Goal: Information Seeking & Learning: Learn about a topic

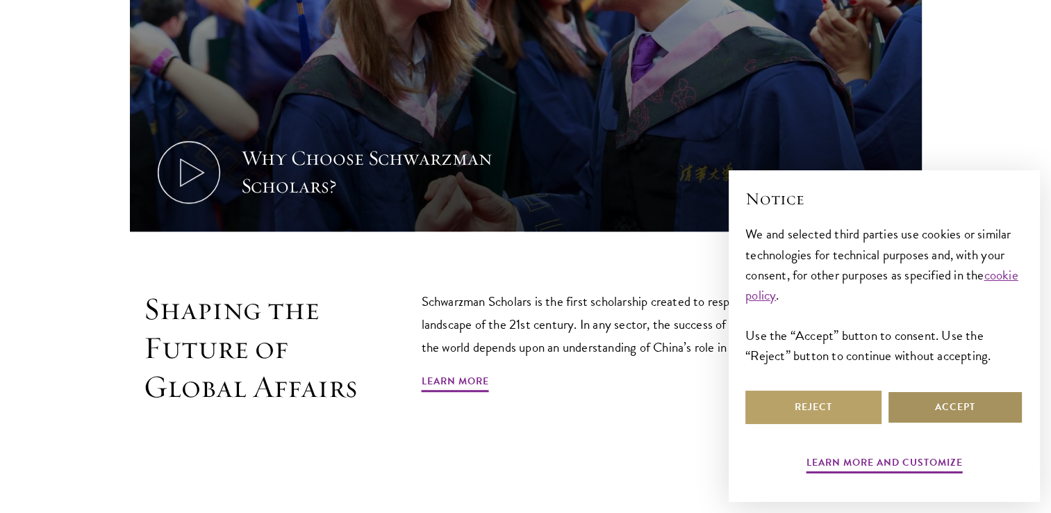
scroll to position [663, 0]
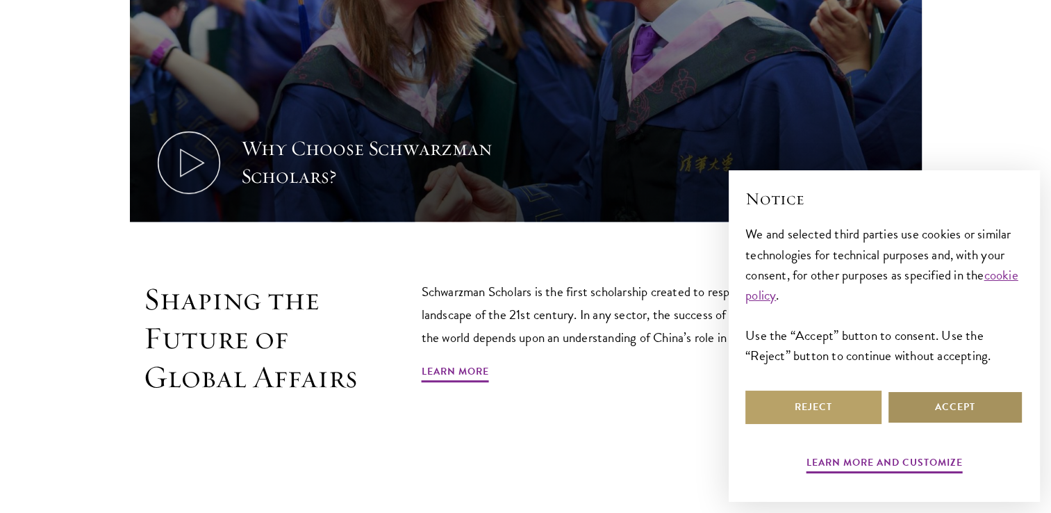
click at [1007, 392] on button "Accept" at bounding box center [955, 407] width 136 height 33
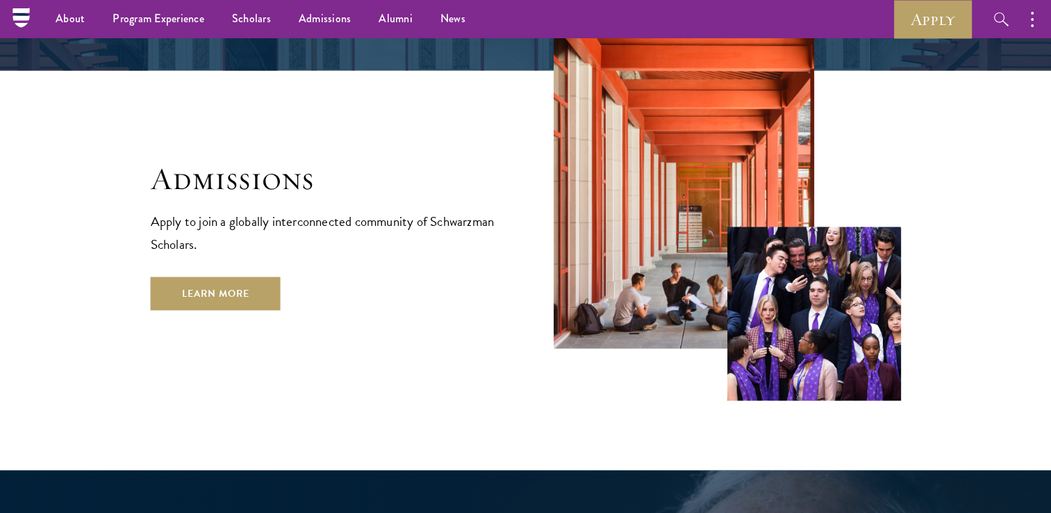
scroll to position [2179, 0]
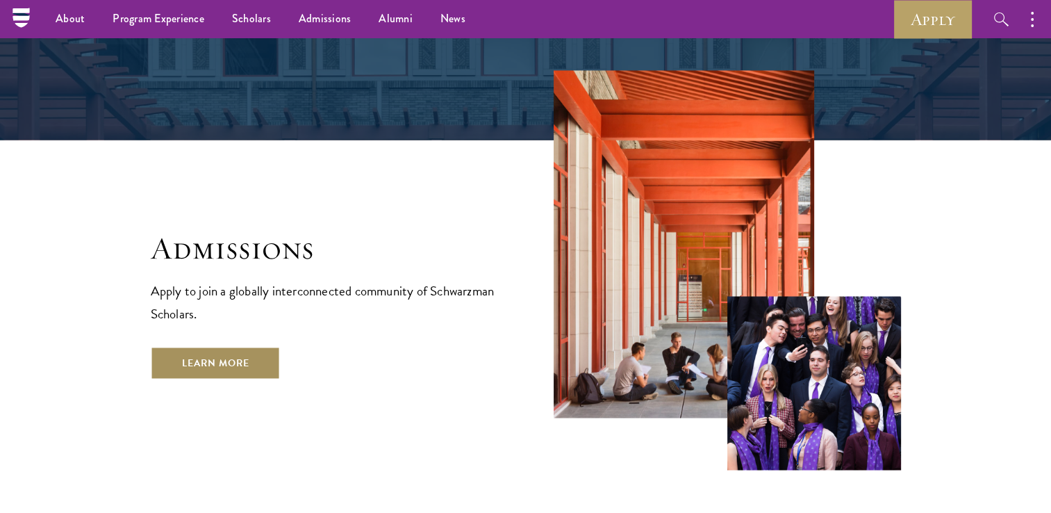
click at [206, 346] on link "Learn More" at bounding box center [216, 362] width 130 height 33
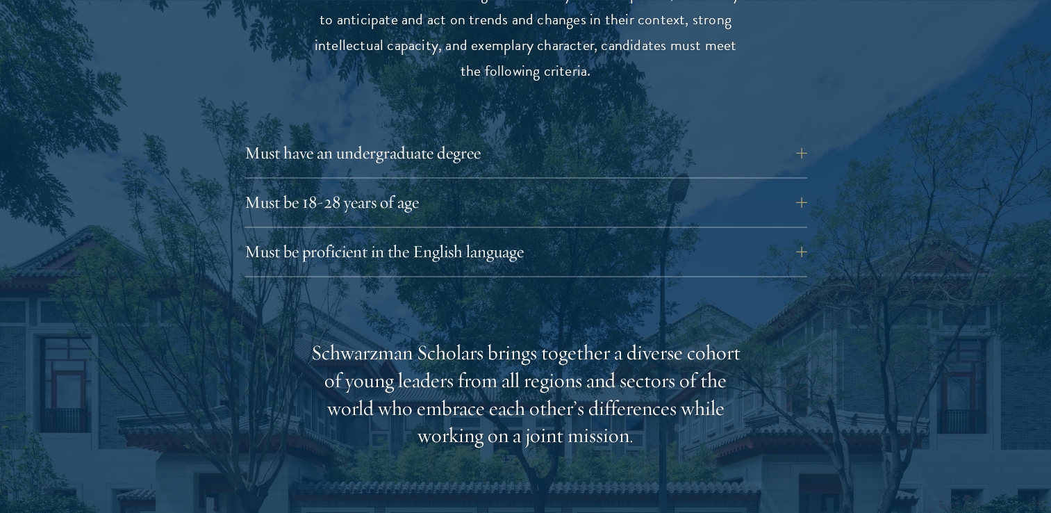
scroll to position [1931, 0]
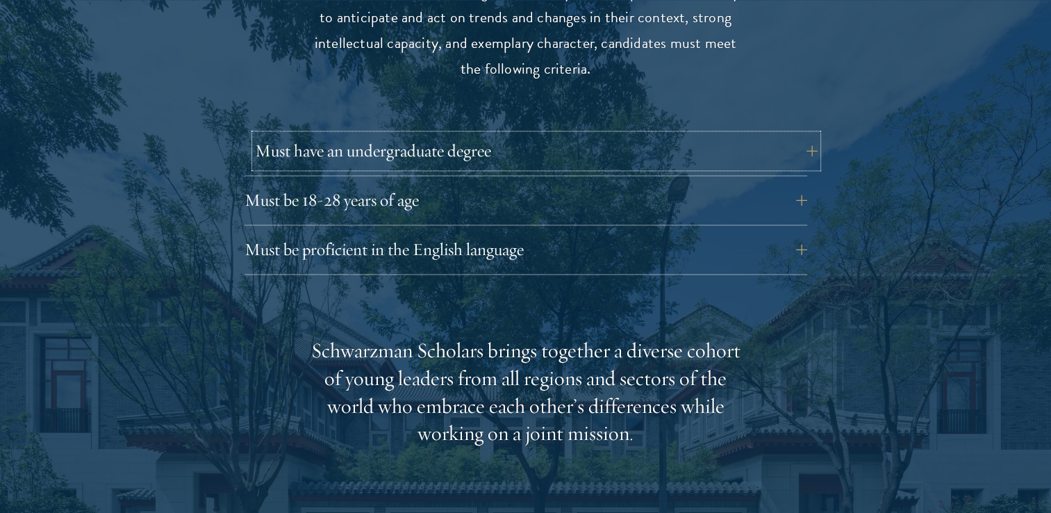
click at [801, 134] on button "Must have an undergraduate degree" at bounding box center [536, 150] width 563 height 33
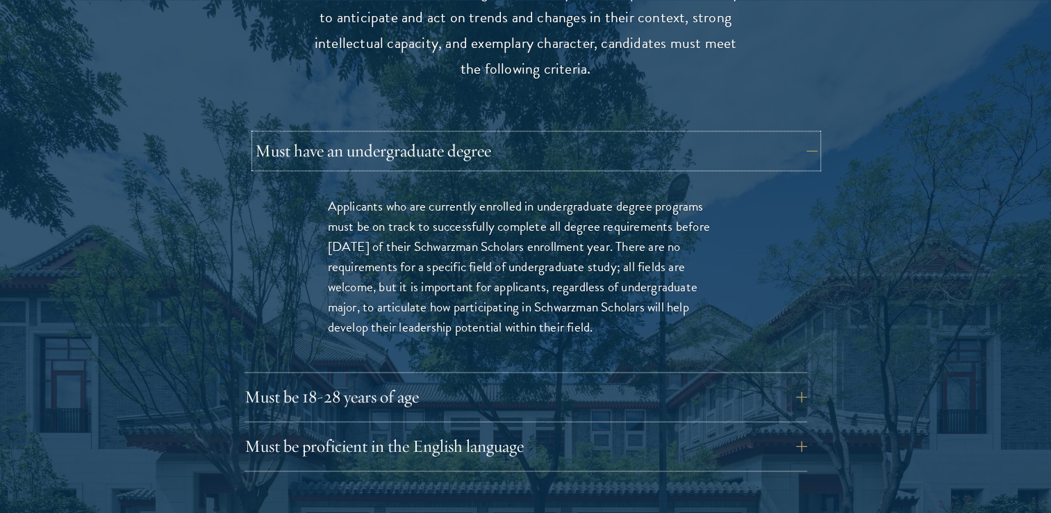
click at [801, 134] on button "Must have an undergraduate degree" at bounding box center [536, 150] width 563 height 33
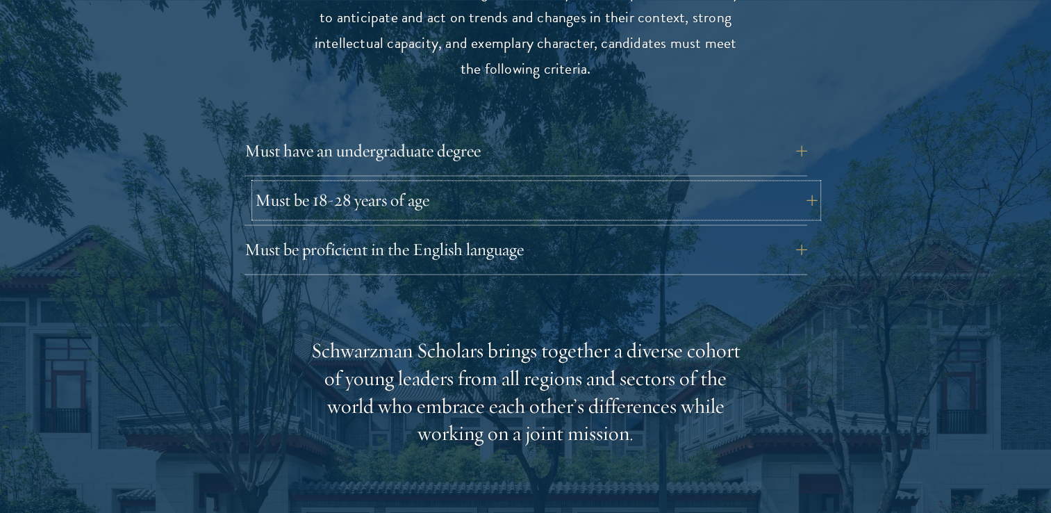
click at [803, 183] on button "Must be 18-28 years of age" at bounding box center [536, 199] width 563 height 33
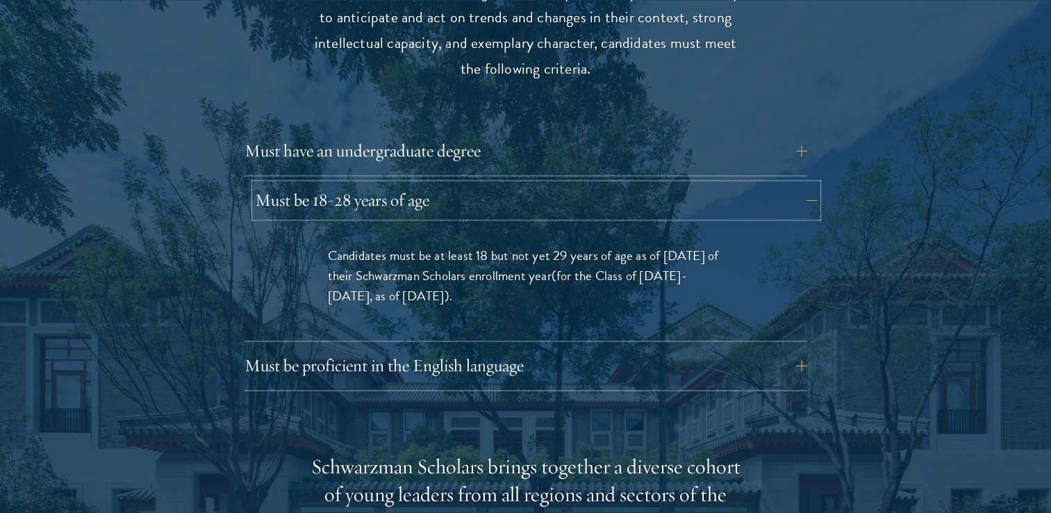
click at [803, 183] on button "Must be 18-28 years of age" at bounding box center [536, 199] width 563 height 33
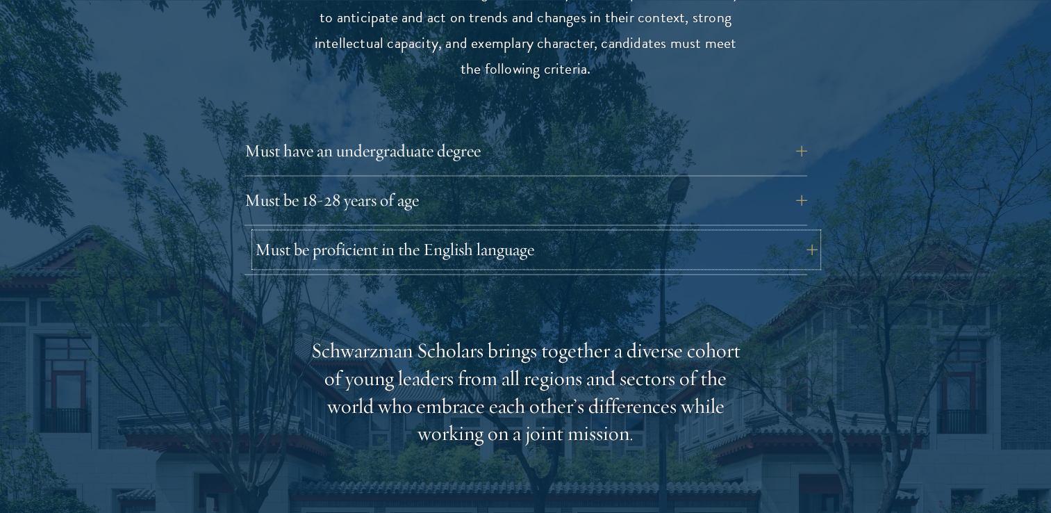
click at [802, 233] on button "Must be proficient in the English language" at bounding box center [536, 249] width 563 height 33
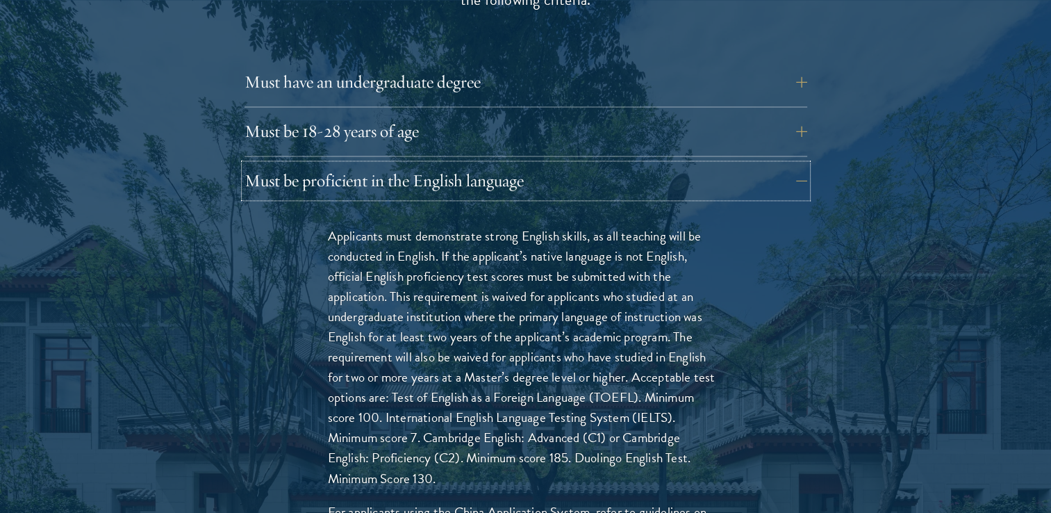
scroll to position [2001, 0]
click at [680, 296] on p "Applicants must demonstrate strong English skills, as all teaching will be cond…" at bounding box center [526, 356] width 396 height 263
click at [540, 253] on p "Applicants must demonstrate strong English skills, as all teaching will be cond…" at bounding box center [526, 356] width 396 height 263
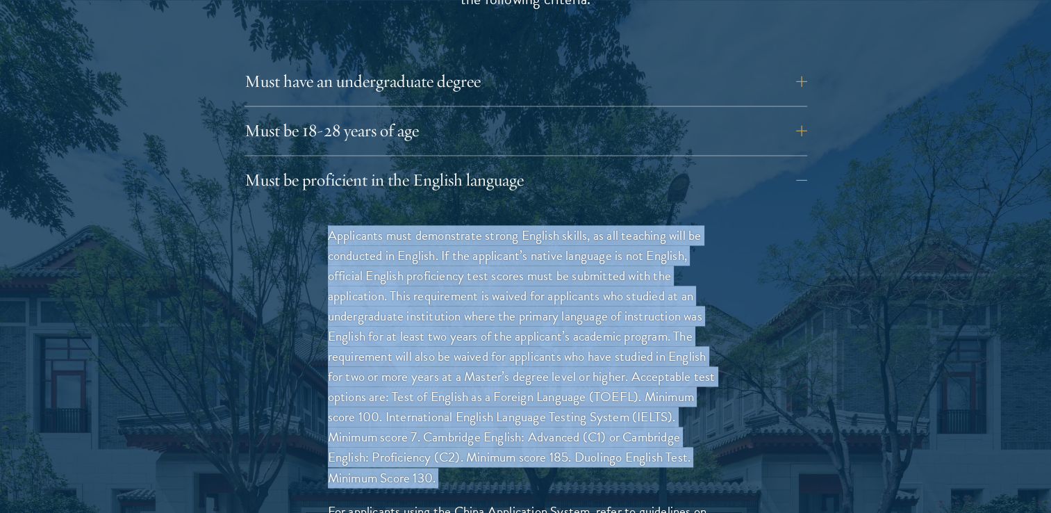
click at [540, 253] on p "Applicants must demonstrate strong English skills, as all teaching will be cond…" at bounding box center [526, 356] width 396 height 263
drag, startPoint x: 540, startPoint y: 253, endPoint x: 505, endPoint y: 293, distance: 53.2
click at [505, 293] on p "Applicants must demonstrate strong English skills, as all teaching will be cond…" at bounding box center [526, 356] width 396 height 263
click at [491, 318] on p "Applicants must demonstrate strong English skills, as all teaching will be cond…" at bounding box center [526, 356] width 396 height 263
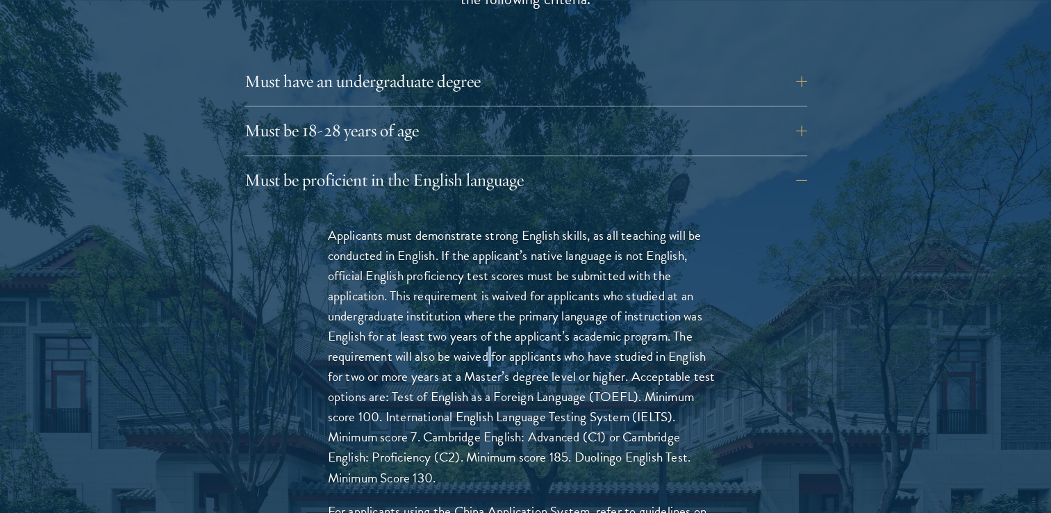
click at [491, 318] on p "Applicants must demonstrate strong English skills, as all teaching will be cond…" at bounding box center [526, 356] width 396 height 263
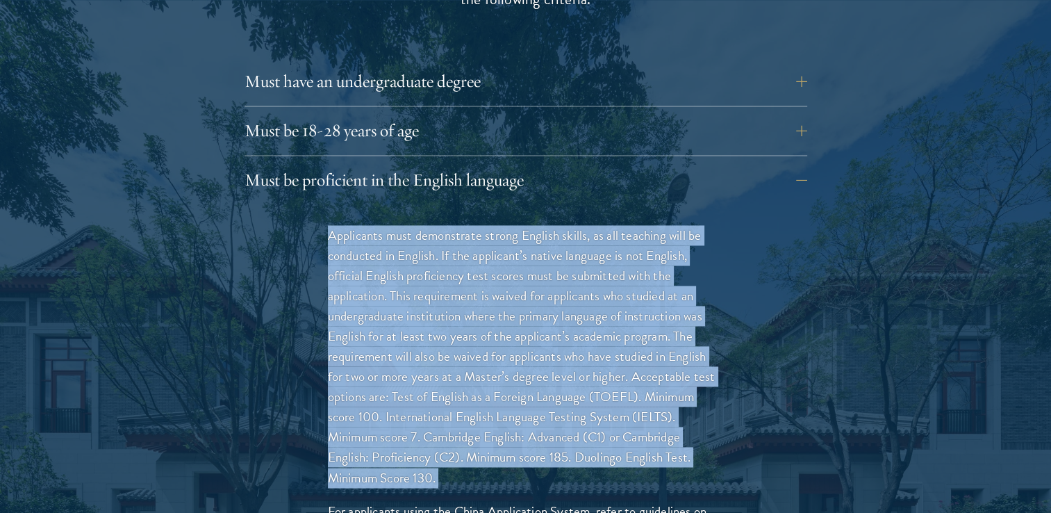
click at [491, 318] on p "Applicants must demonstrate strong English skills, as all teaching will be cond…" at bounding box center [526, 356] width 396 height 263
drag, startPoint x: 491, startPoint y: 318, endPoint x: 476, endPoint y: 361, distance: 45.5
click at [476, 361] on p "Applicants must demonstrate strong English skills, as all teaching will be cond…" at bounding box center [526, 356] width 396 height 263
click at [409, 364] on p "Applicants must demonstrate strong English skills, as all teaching will be cond…" at bounding box center [526, 356] width 396 height 263
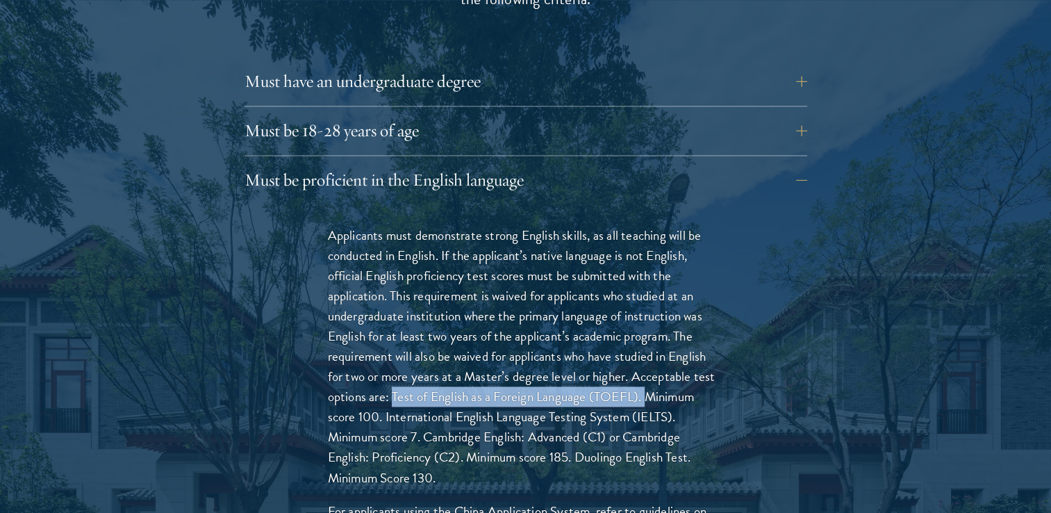
drag, startPoint x: 409, startPoint y: 364, endPoint x: 642, endPoint y: 368, distance: 233.5
click at [642, 368] on p "Applicants must demonstrate strong English skills, as all teaching will be cond…" at bounding box center [526, 356] width 396 height 263
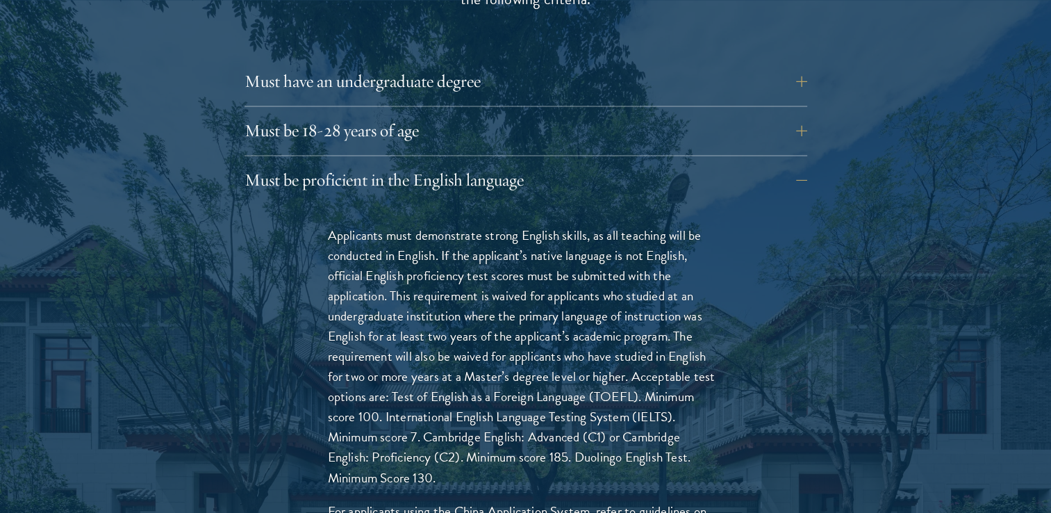
click at [477, 379] on p "Applicants must demonstrate strong English skills, as all teaching will be cond…" at bounding box center [526, 356] width 396 height 263
click at [409, 384] on p "Applicants must demonstrate strong English skills, as all teaching will be cond…" at bounding box center [526, 356] width 396 height 263
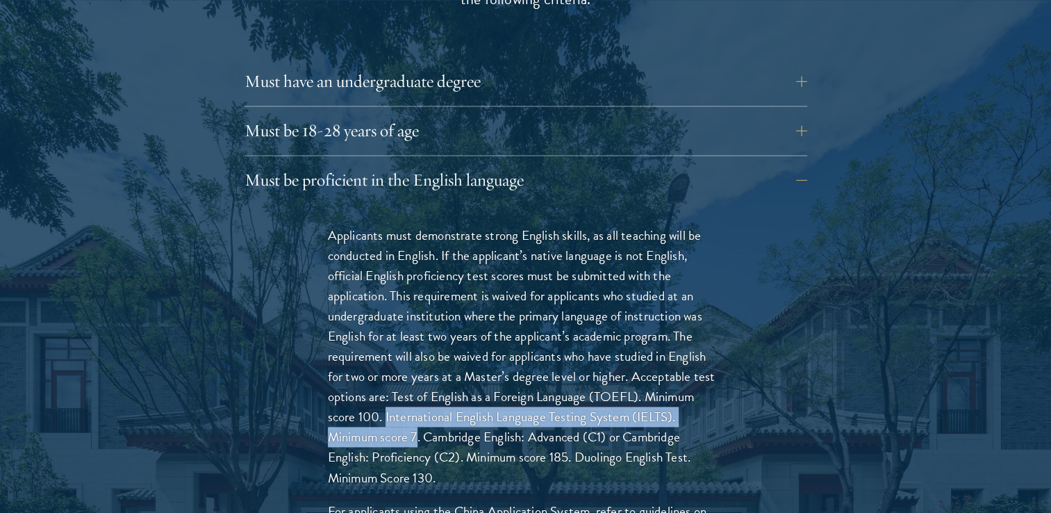
drag, startPoint x: 409, startPoint y: 384, endPoint x: 414, endPoint y: 402, distance: 18.0
click at [414, 402] on p "Applicants must demonstrate strong English skills, as all teaching will be cond…" at bounding box center [526, 356] width 396 height 263
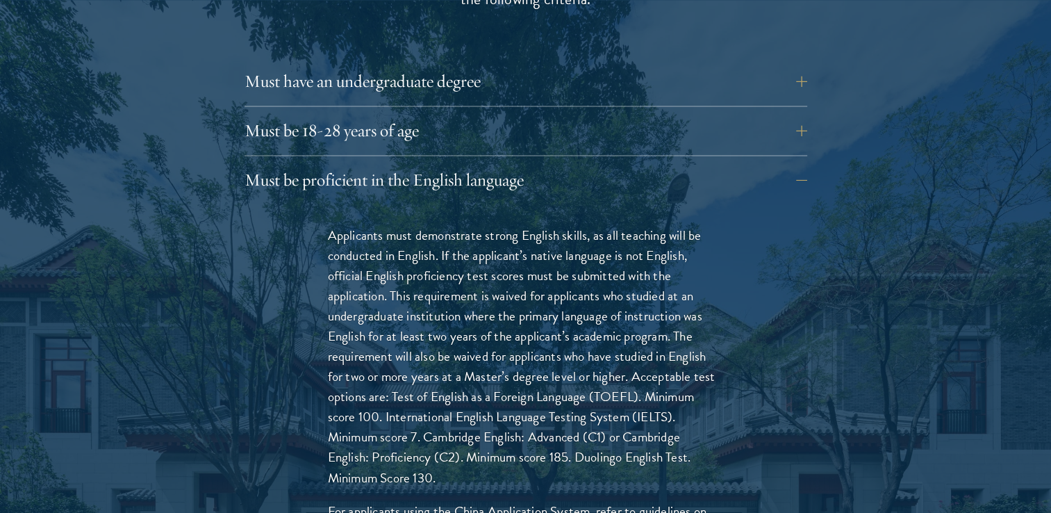
drag, startPoint x: 414, startPoint y: 402, endPoint x: 428, endPoint y: 413, distance: 17.8
click at [428, 413] on p "Applicants must demonstrate strong English skills, as all teaching will be cond…" at bounding box center [526, 356] width 396 height 263
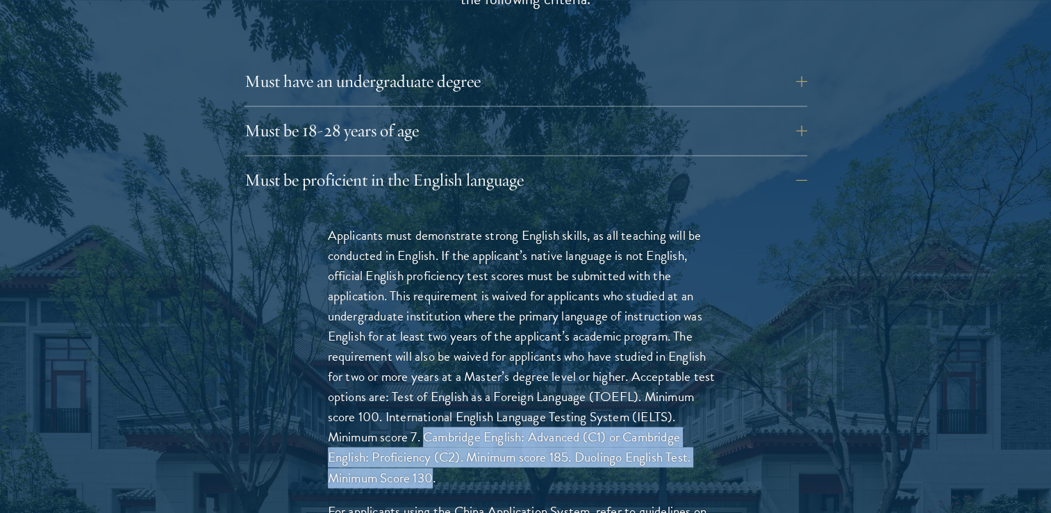
drag, startPoint x: 428, startPoint y: 413, endPoint x: 429, endPoint y: 446, distance: 33.4
click at [429, 446] on p "Applicants must demonstrate strong English skills, as all teaching will be cond…" at bounding box center [526, 356] width 396 height 263
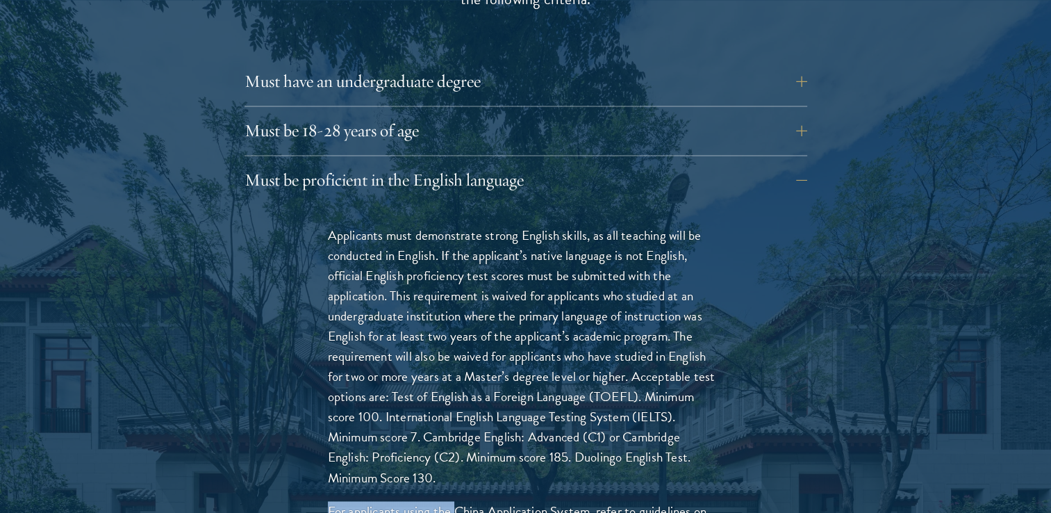
drag, startPoint x: 429, startPoint y: 446, endPoint x: 457, endPoint y: 459, distance: 30.8
click at [457, 459] on div "Applicants must demonstrate strong English skills, as all teaching will be cond…" at bounding box center [525, 390] width 479 height 372
drag, startPoint x: 457, startPoint y: 459, endPoint x: 451, endPoint y: 293, distance: 166.2
click at [451, 293] on p "Applicants must demonstrate strong English skills, as all teaching will be cond…" at bounding box center [526, 356] width 396 height 263
drag, startPoint x: 451, startPoint y: 293, endPoint x: 421, endPoint y: 329, distance: 46.4
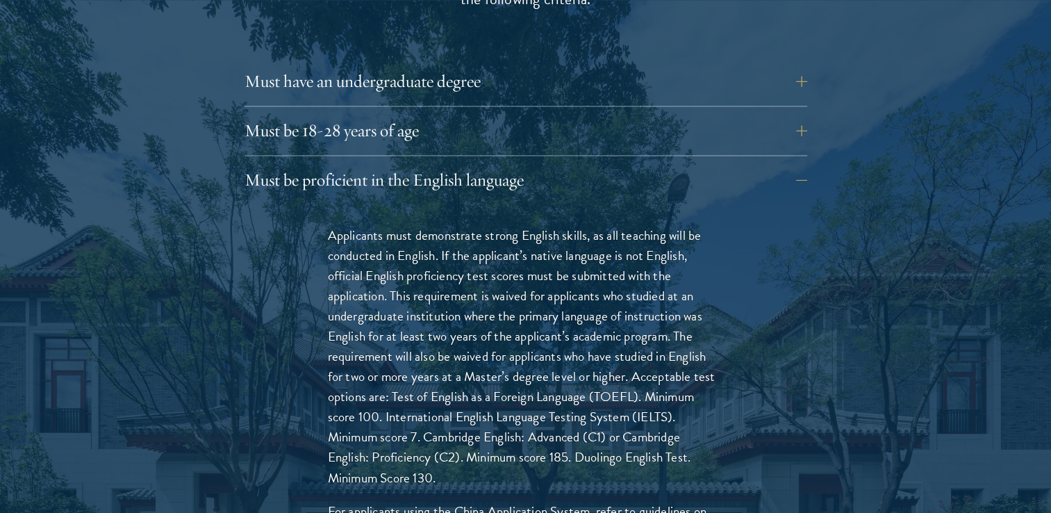
click at [421, 329] on p "Applicants must demonstrate strong English skills, as all teaching will be cond…" at bounding box center [526, 356] width 396 height 263
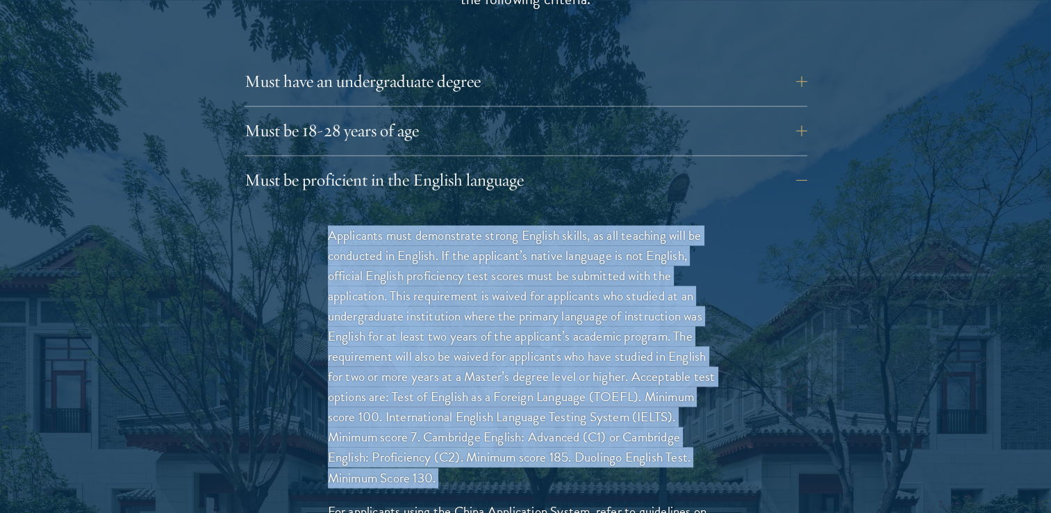
click at [421, 329] on p "Applicants must demonstrate strong English skills, as all teaching will be cond…" at bounding box center [526, 356] width 396 height 263
drag, startPoint x: 421, startPoint y: 329, endPoint x: 395, endPoint y: 354, distance: 36.4
click at [395, 354] on p "Applicants must demonstrate strong English skills, as all teaching will be cond…" at bounding box center [526, 356] width 396 height 263
click at [466, 318] on p "Applicants must demonstrate strong English skills, as all teaching will be cond…" at bounding box center [526, 356] width 396 height 263
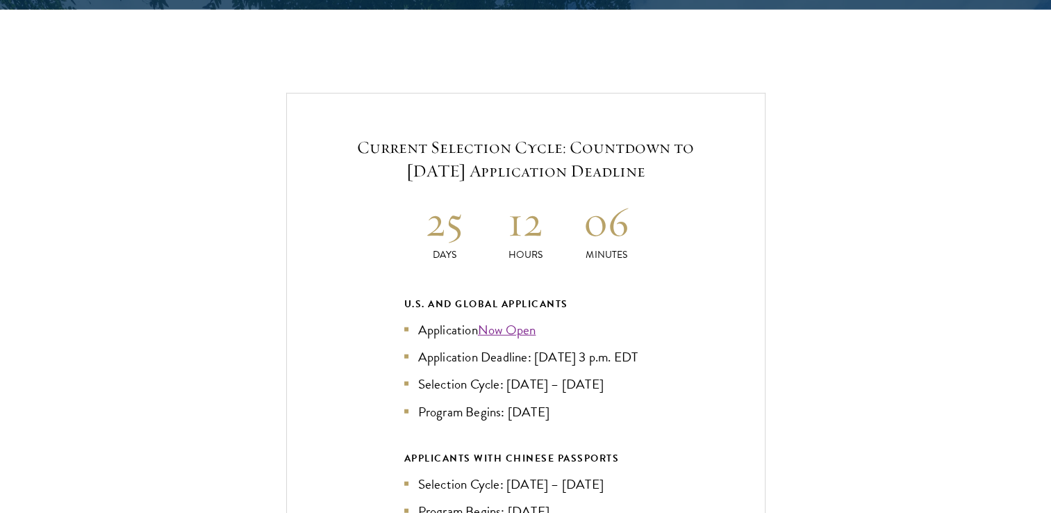
scroll to position [3296, 0]
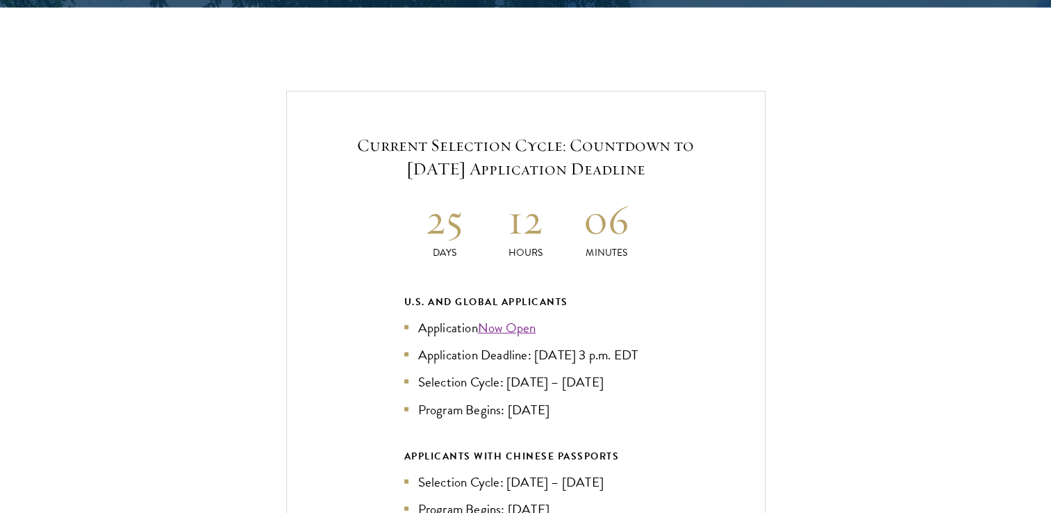
click at [376, 133] on h5 "Current Selection Cycle: Countdown to [DATE] Application Deadline" at bounding box center [526, 156] width 395 height 47
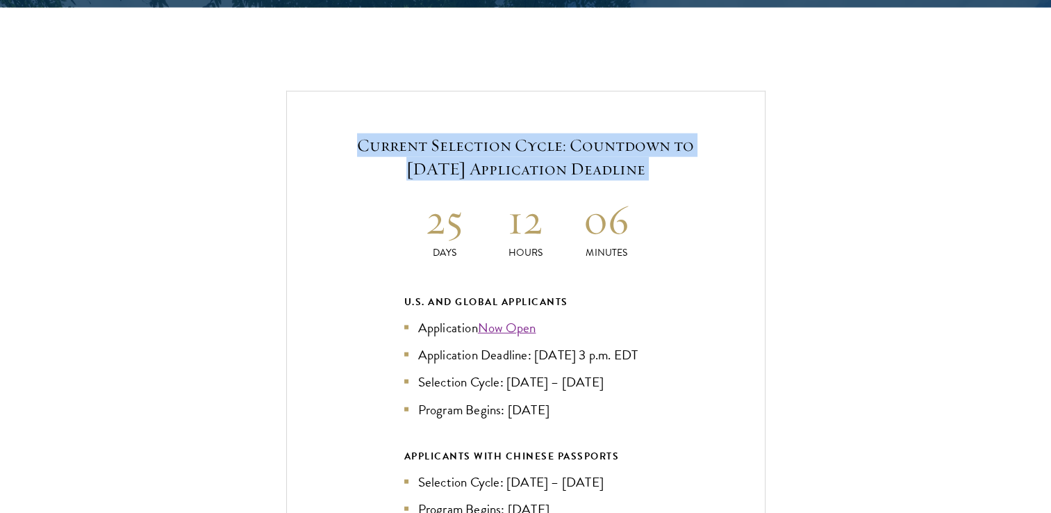
click at [376, 133] on h5 "Current Selection Cycle: Countdown to [DATE] Application Deadline" at bounding box center [526, 156] width 395 height 47
drag, startPoint x: 376, startPoint y: 122, endPoint x: 366, endPoint y: 196, distance: 75.1
click at [366, 196] on div "Current Selection Cycle: Countdown to [DATE] Application Deadline 25 Days 12 Ho…" at bounding box center [525, 386] width 479 height 591
click at [415, 194] on h2 "25" at bounding box center [444, 219] width 81 height 52
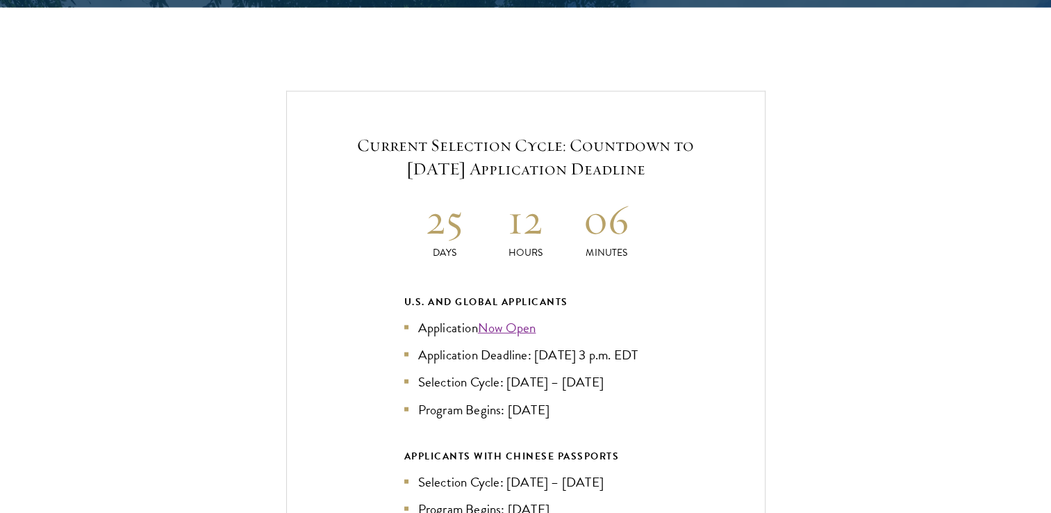
click at [431, 198] on h2 "25" at bounding box center [444, 219] width 81 height 52
drag, startPoint x: 431, startPoint y: 198, endPoint x: 530, endPoint y: 213, distance: 100.5
click at [530, 213] on h2 "12" at bounding box center [525, 219] width 81 height 52
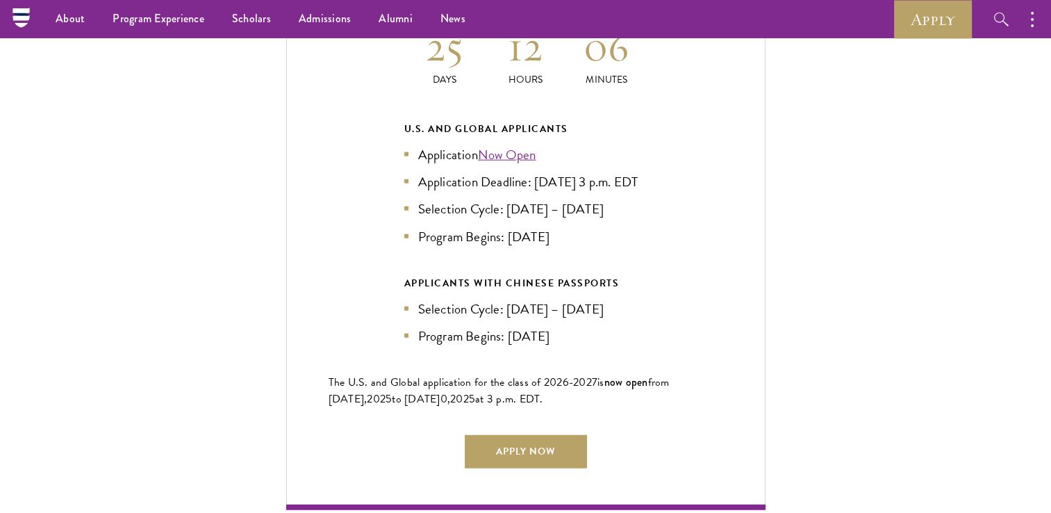
scroll to position [3468, 0]
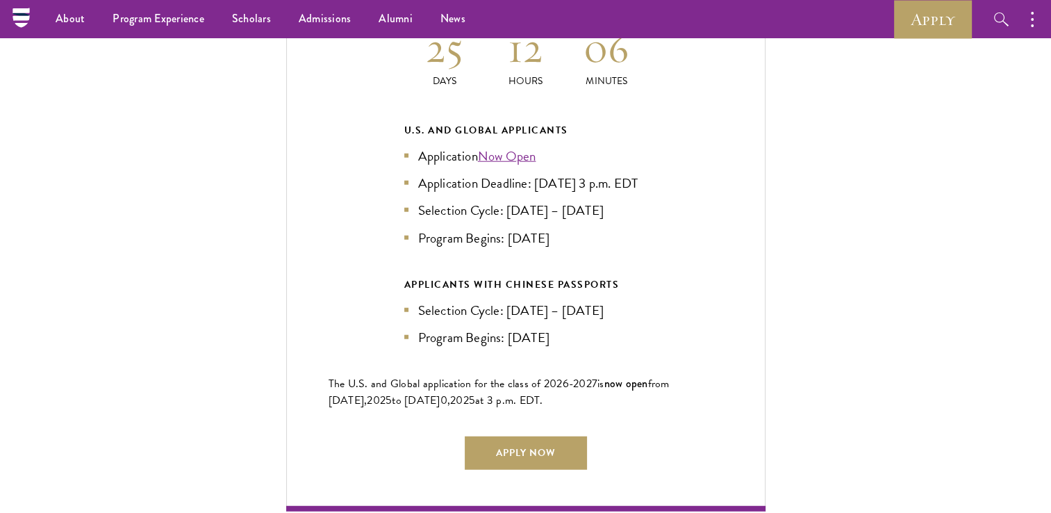
click at [423, 173] on li "Application Deadline: [DATE] 3 p.m. EDT" at bounding box center [525, 183] width 243 height 20
drag, startPoint x: 423, startPoint y: 151, endPoint x: 482, endPoint y: 172, distance: 63.3
click at [482, 173] on li "Application Deadline: [DATE] 3 p.m. EDT" at bounding box center [525, 183] width 243 height 20
drag, startPoint x: 482, startPoint y: 172, endPoint x: 464, endPoint y: 229, distance: 60.0
click at [464, 229] on li "Program Begins: [DATE]" at bounding box center [525, 238] width 243 height 20
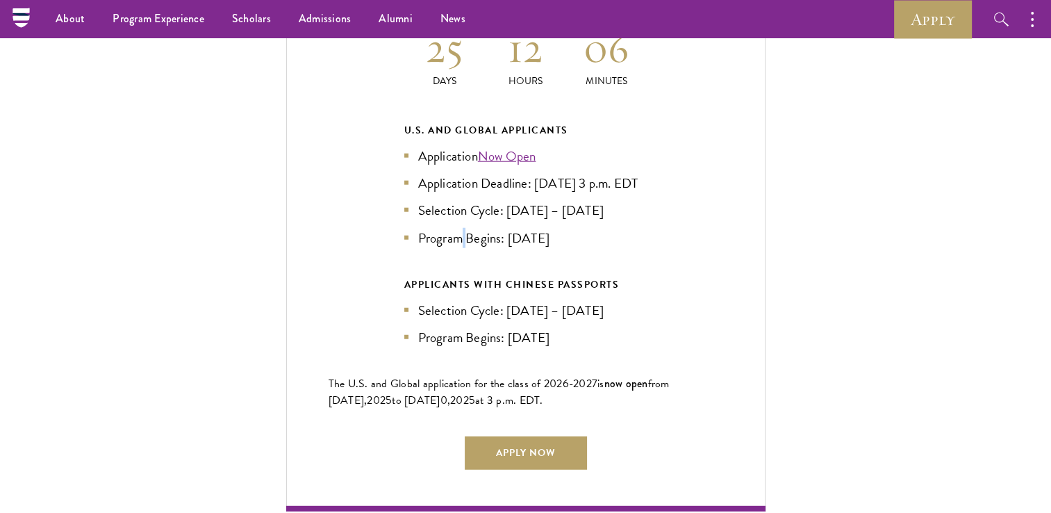
click at [464, 229] on li "Program Begins: [DATE]" at bounding box center [525, 238] width 243 height 20
drag, startPoint x: 464, startPoint y: 229, endPoint x: 436, endPoint y: 203, distance: 37.4
click at [436, 203] on li "Selection Cycle: [DATE] – [DATE]" at bounding box center [525, 210] width 243 height 20
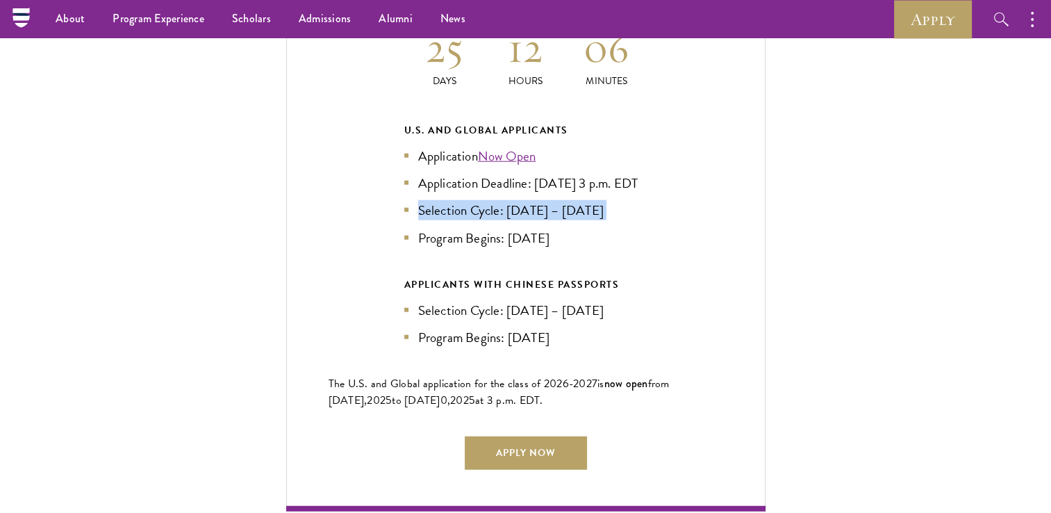
click at [436, 203] on li "Selection Cycle: [DATE] – [DATE]" at bounding box center [525, 210] width 243 height 20
drag, startPoint x: 436, startPoint y: 203, endPoint x: 448, endPoint y: 227, distance: 26.1
click at [448, 228] on li "Program Begins: [DATE]" at bounding box center [525, 238] width 243 height 20
click at [467, 228] on li "Program Begins: [DATE]" at bounding box center [525, 238] width 243 height 20
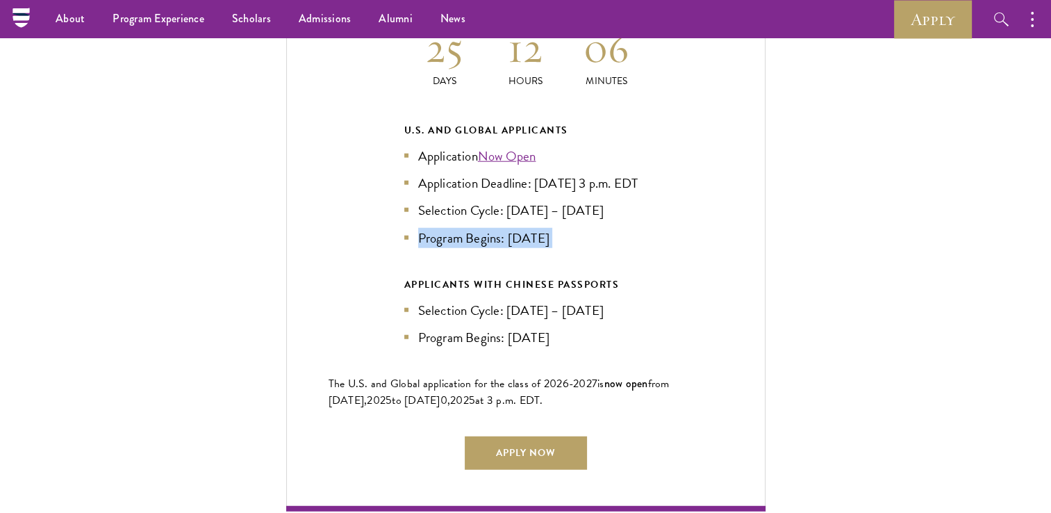
click at [467, 228] on li "Program Begins: [DATE]" at bounding box center [525, 238] width 243 height 20
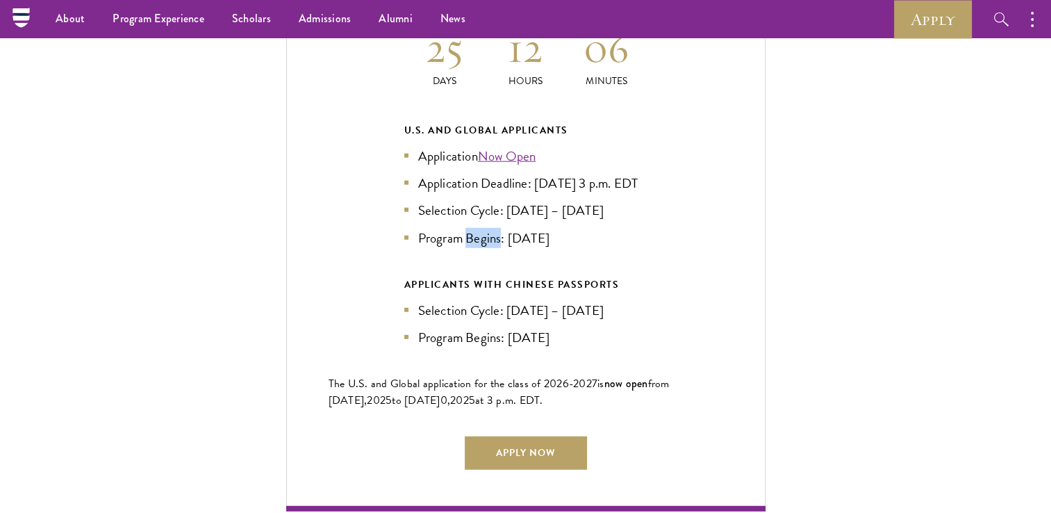
click at [467, 228] on li "Program Begins: [DATE]" at bounding box center [525, 238] width 243 height 20
drag, startPoint x: 467, startPoint y: 228, endPoint x: 423, endPoint y: 295, distance: 80.8
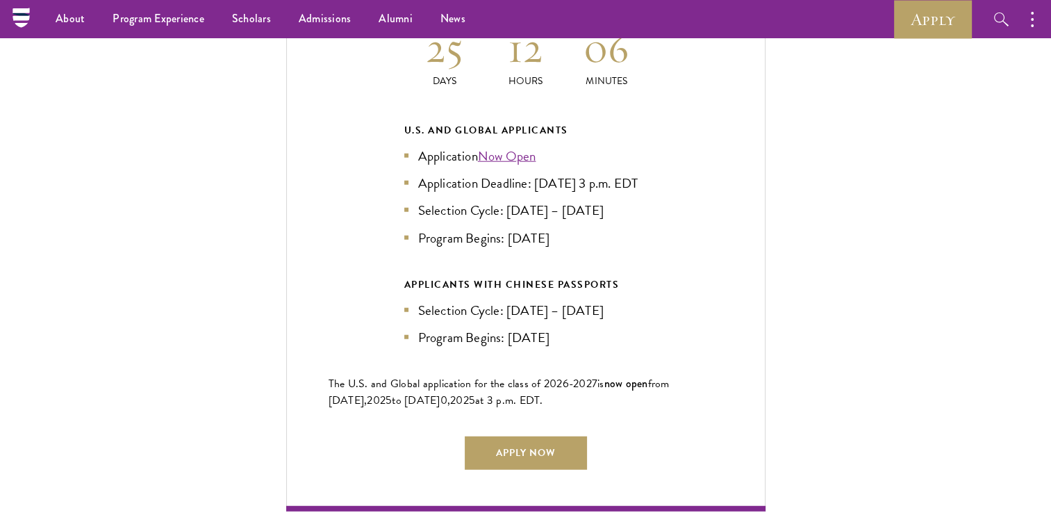
click at [423, 300] on li "Selection Cycle: [DATE] – [DATE]" at bounding box center [525, 310] width 243 height 20
